Goal: Complete application form

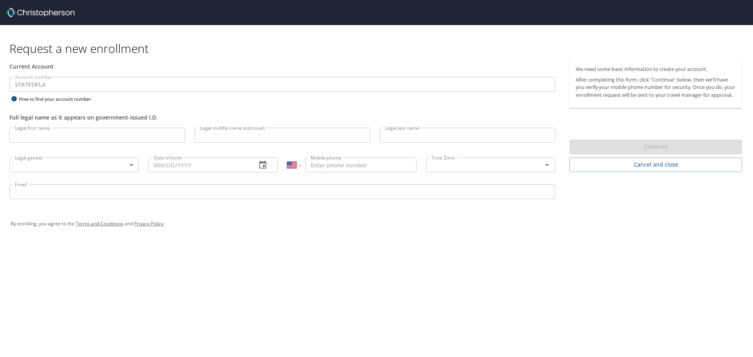
select select "US"
click at [100, 134] on input "Legal first name" at bounding box center [97, 135] width 176 height 15
type input "[PERSON_NAME]"
click at [41, 161] on body "Request a new enrollment Current Account Account number STATEOFLA Account numbe…" at bounding box center [376, 178] width 753 height 357
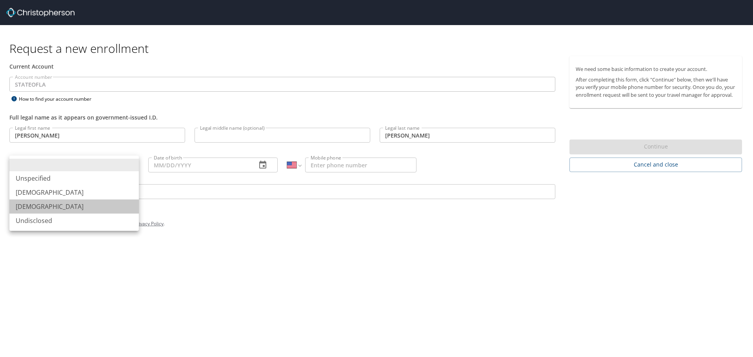
click at [37, 204] on li "[DEMOGRAPHIC_DATA]" at bounding box center [73, 207] width 129 height 14
type input "[DEMOGRAPHIC_DATA]"
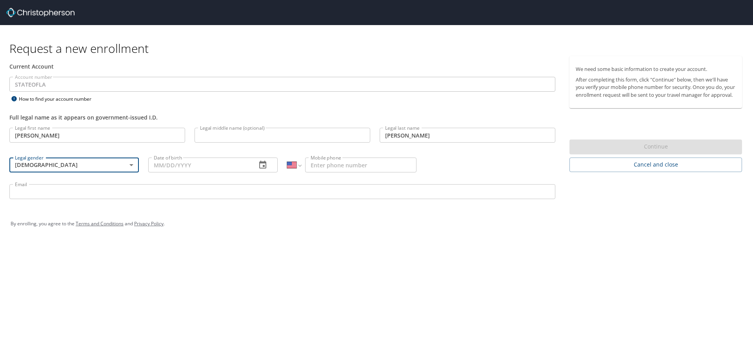
click at [209, 165] on input "Date of birth" at bounding box center [199, 165] width 102 height 15
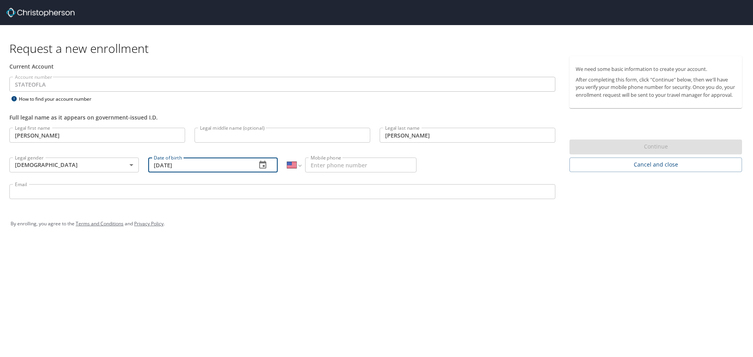
type input "[DATE]"
click at [353, 165] on input "Mobile phone" at bounding box center [360, 165] width 111 height 15
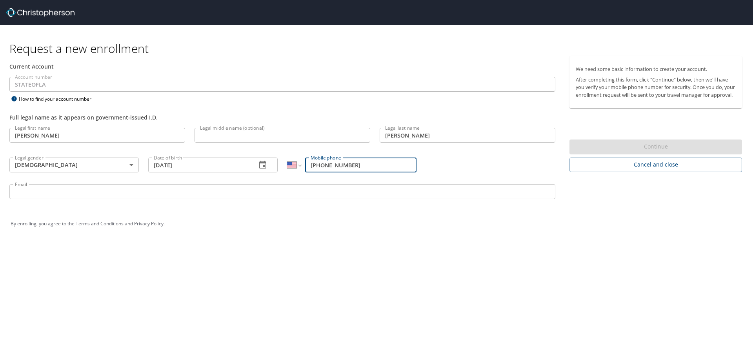
type input "[PHONE_NUMBER]"
click at [103, 194] on input "Email" at bounding box center [282, 191] width 546 height 15
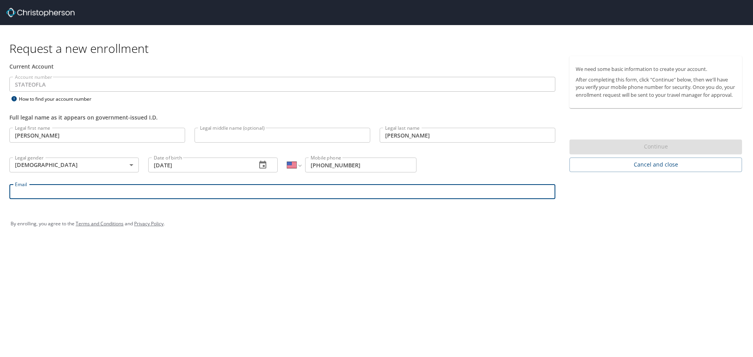
type input "[PERSON_NAME][EMAIL_ADDRESS][PERSON_NAME][DOMAIN_NAME]"
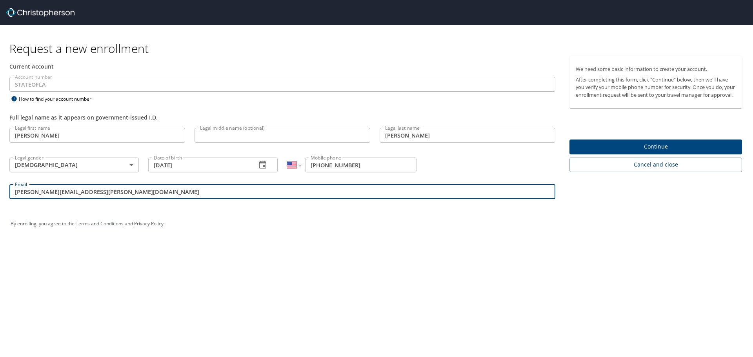
click at [604, 152] on span "Continue" at bounding box center [656, 147] width 160 height 10
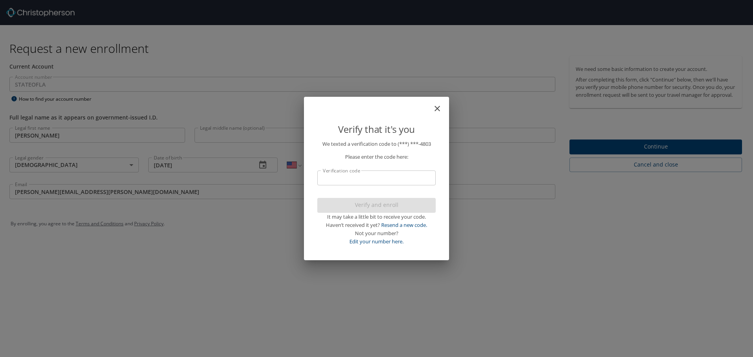
click at [399, 180] on input "Verification code" at bounding box center [376, 178] width 118 height 15
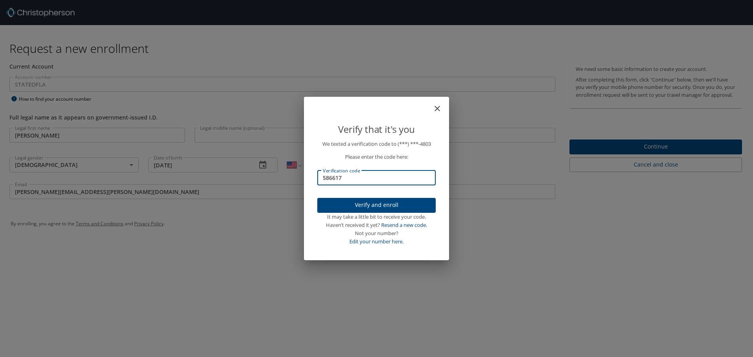
type input "586617"
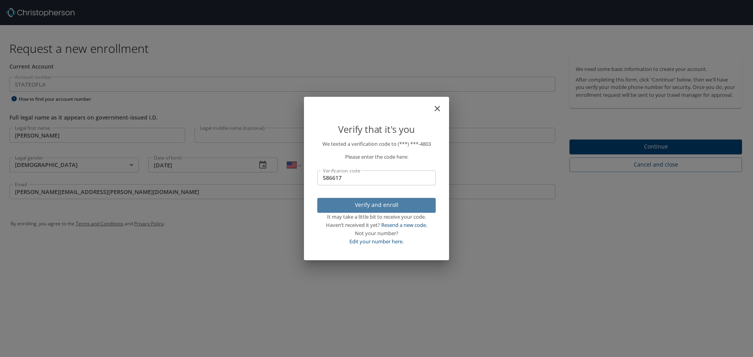
click at [376, 203] on span "Verify and enroll" at bounding box center [377, 205] width 106 height 10
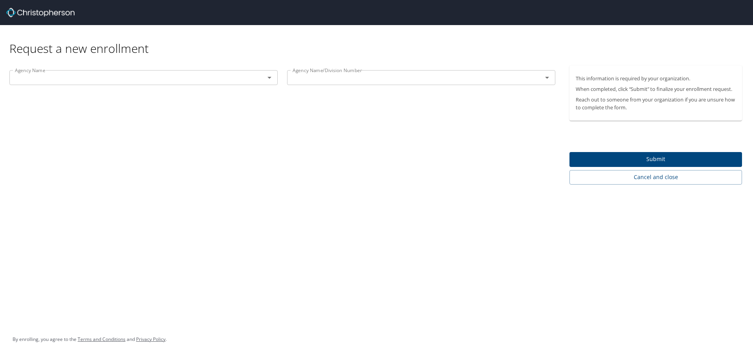
click at [38, 73] on input "text" at bounding box center [132, 78] width 240 height 10
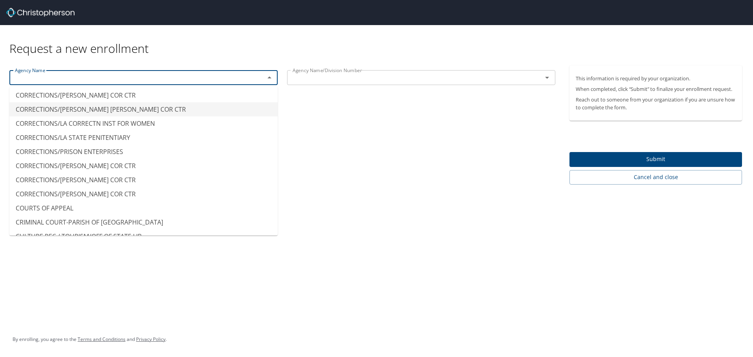
scroll to position [902, 0]
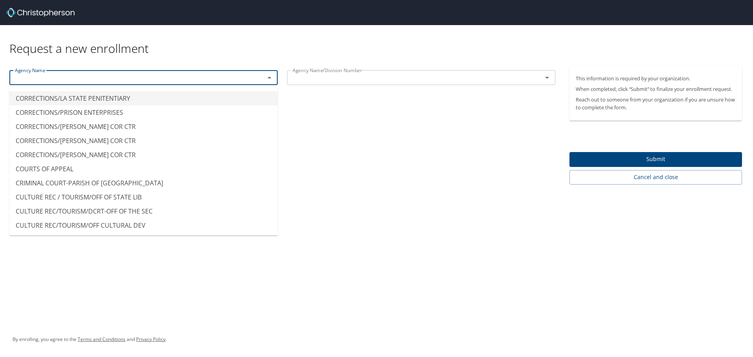
click at [360, 76] on input "text" at bounding box center [409, 78] width 240 height 10
type input "CORRECTIONS/LA STATE PENITENTIARY"
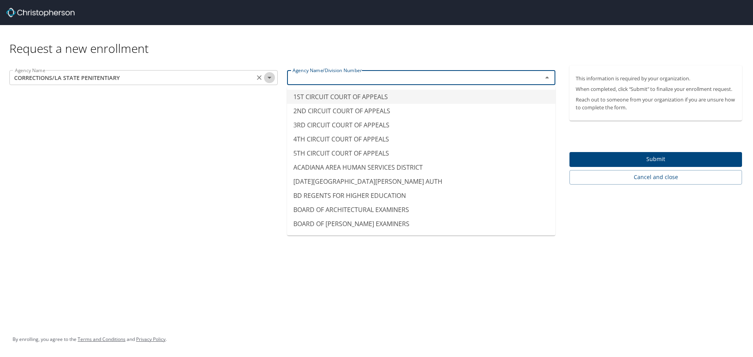
click at [267, 78] on icon "Open" at bounding box center [269, 77] width 9 height 9
type input "1ST CIRCUIT COURT OF APPEALS"
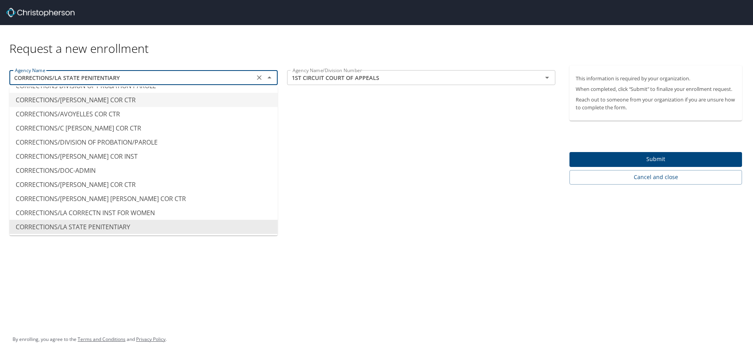
scroll to position [0, 0]
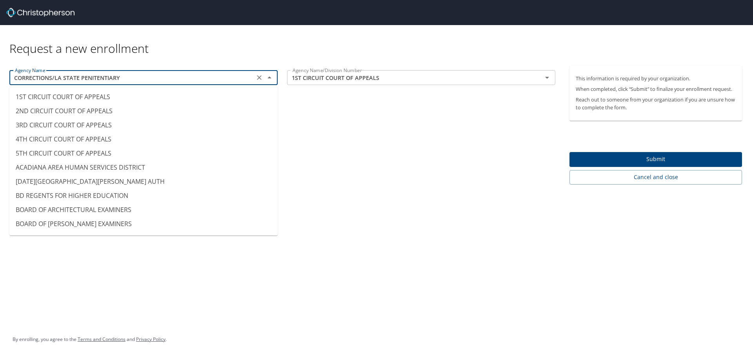
click at [264, 88] on ul "1ST CIRCUIT COURT OF APPEALS 2ND CIRCUIT COURT OF APPEALS 3RD CIRCUIT COURT OF …" at bounding box center [143, 161] width 268 height 149
click at [253, 91] on li "1ST CIRCUIT COURT OF APPEALS" at bounding box center [143, 97] width 268 height 14
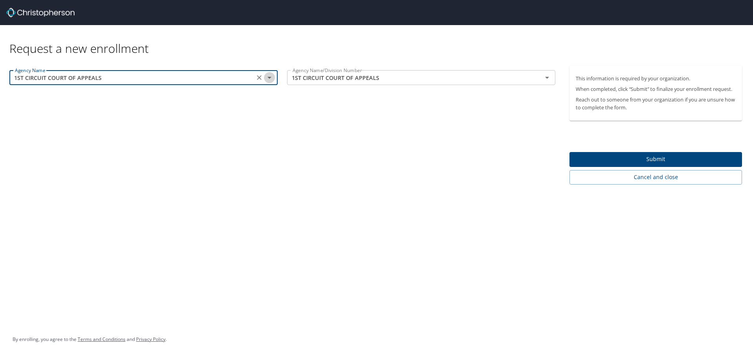
click at [271, 79] on icon "Open" at bounding box center [269, 77] width 9 height 9
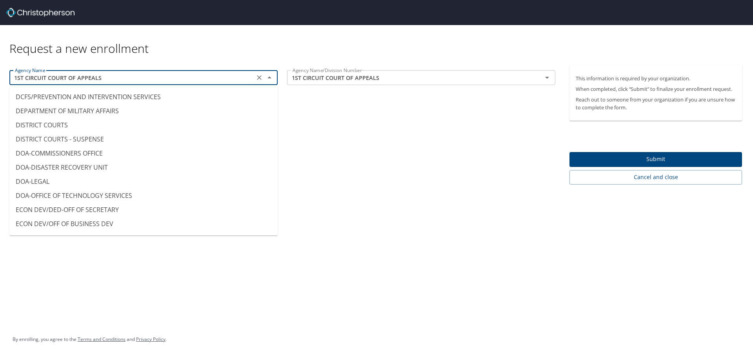
scroll to position [1451, 0]
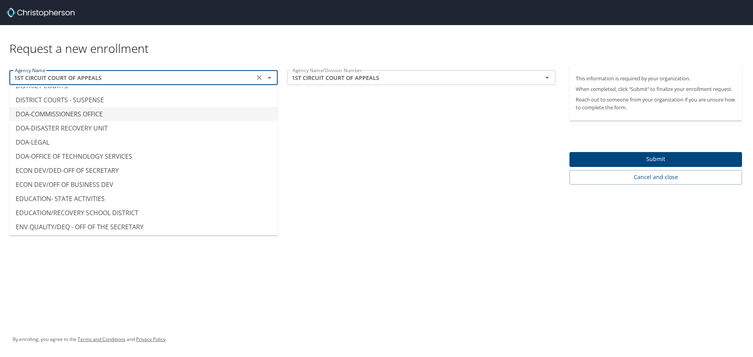
click at [111, 113] on li "DOA-COMMISSIONERS OFFICE" at bounding box center [143, 114] width 268 height 14
type input "DOA-COMMISSIONERS OFFICE"
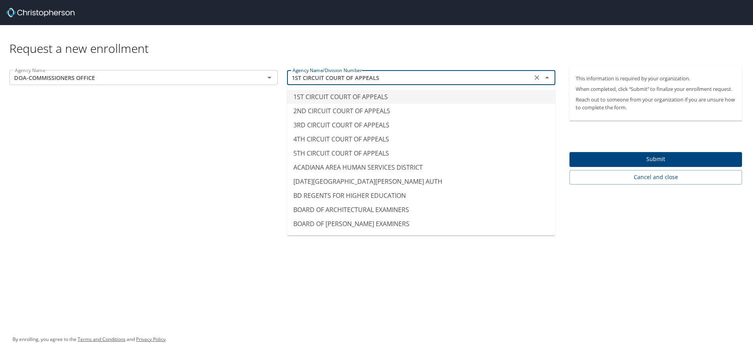
click at [402, 79] on input "1ST CIRCUIT COURT OF APPEALS" at bounding box center [409, 78] width 240 height 10
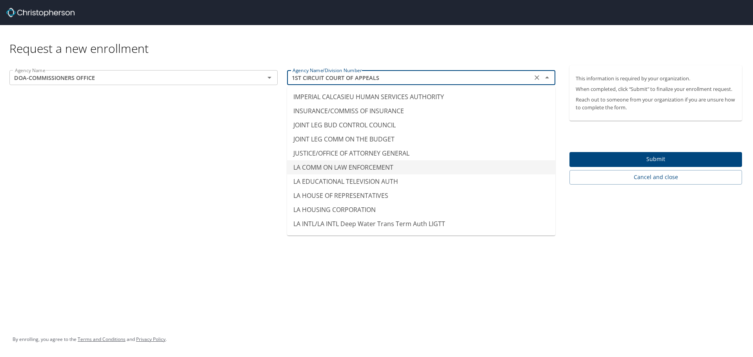
scroll to position [3137, 0]
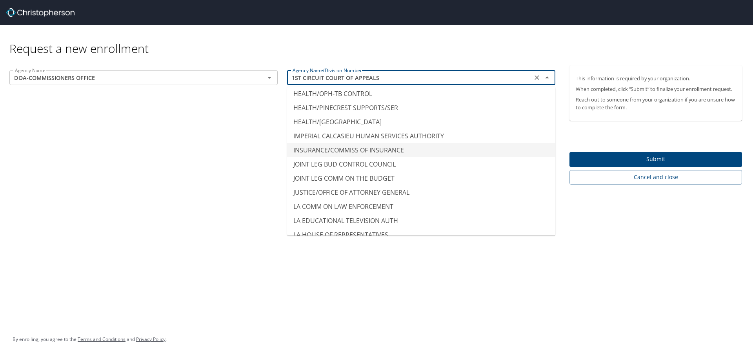
click at [393, 149] on li "INSURANCE/COMMISS OF INSURANCE" at bounding box center [421, 150] width 268 height 14
type input "INSURANCE/COMMISS OF INSURANCE"
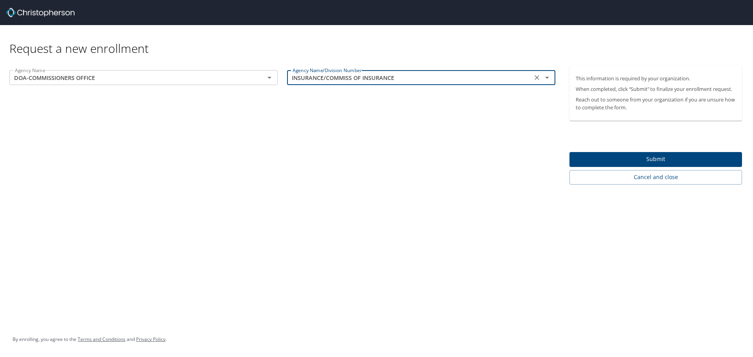
click at [393, 116] on div "Agency Name DOA-COMMISSIONERS OFFICE Agency Name Agency Name/Division Number IN…" at bounding box center [282, 124] width 565 height 119
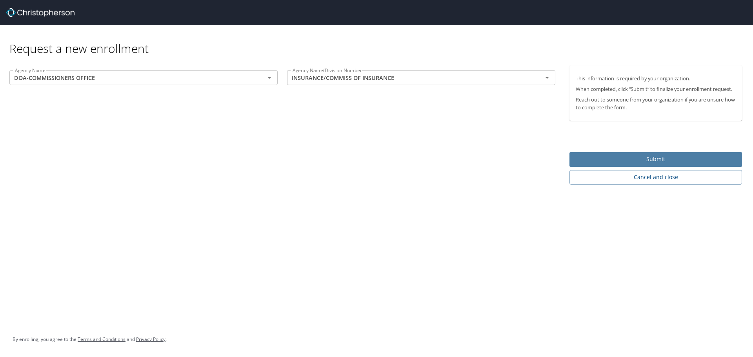
click at [641, 155] on span "Submit" at bounding box center [656, 160] width 160 height 10
